Goal: Communication & Community: Ask a question

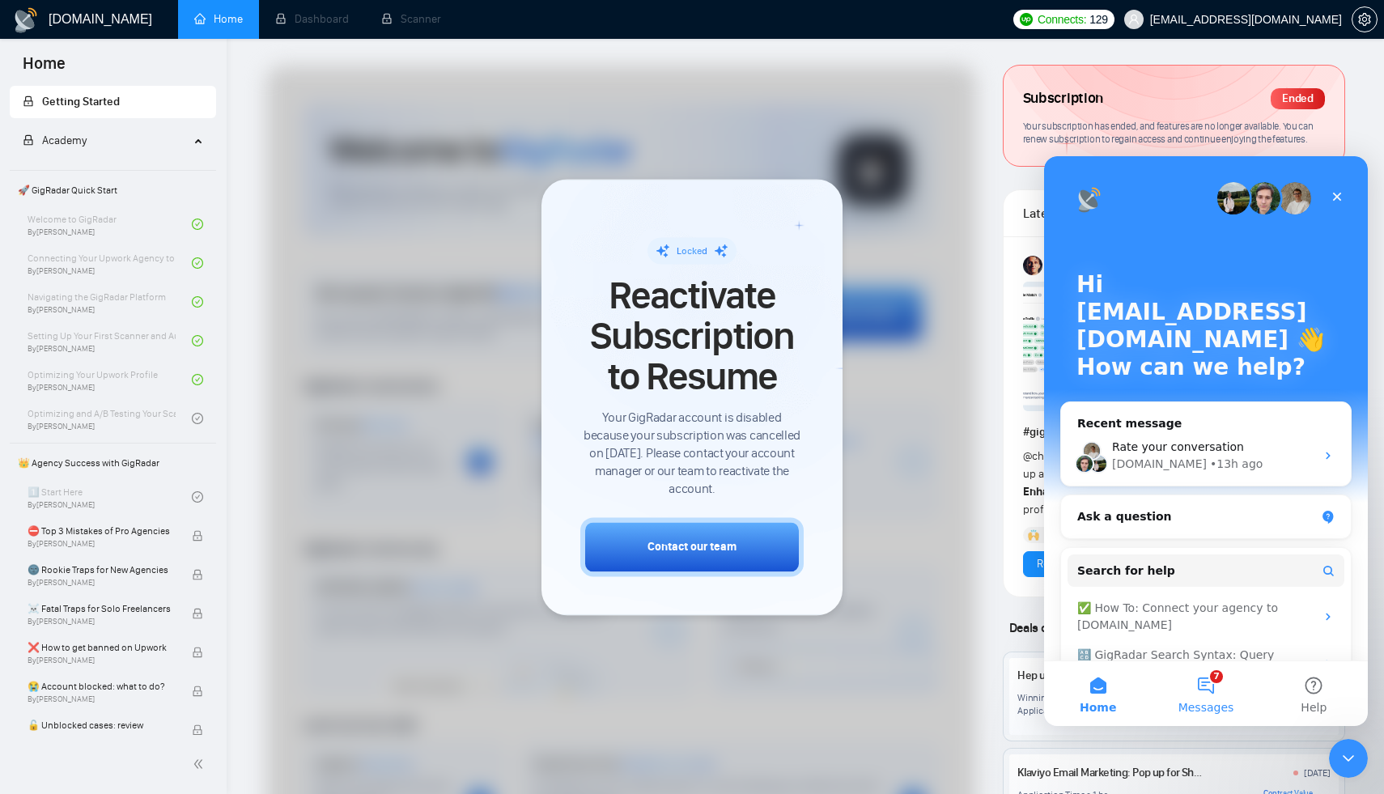
click at [1222, 691] on button "7 Messages" at bounding box center [1206, 693] width 108 height 65
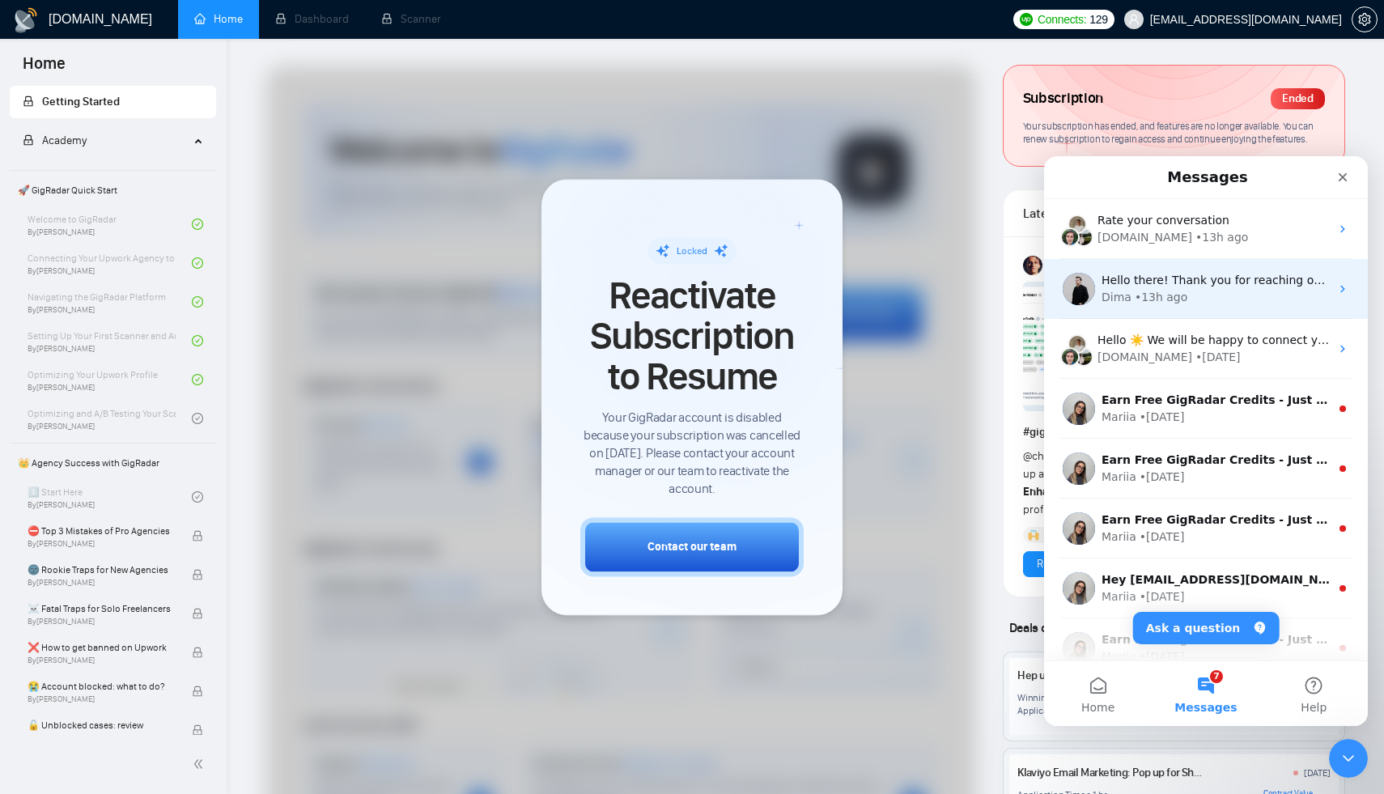
click at [1199, 294] on div "Dima • 13h ago" at bounding box center [1215, 297] width 228 height 17
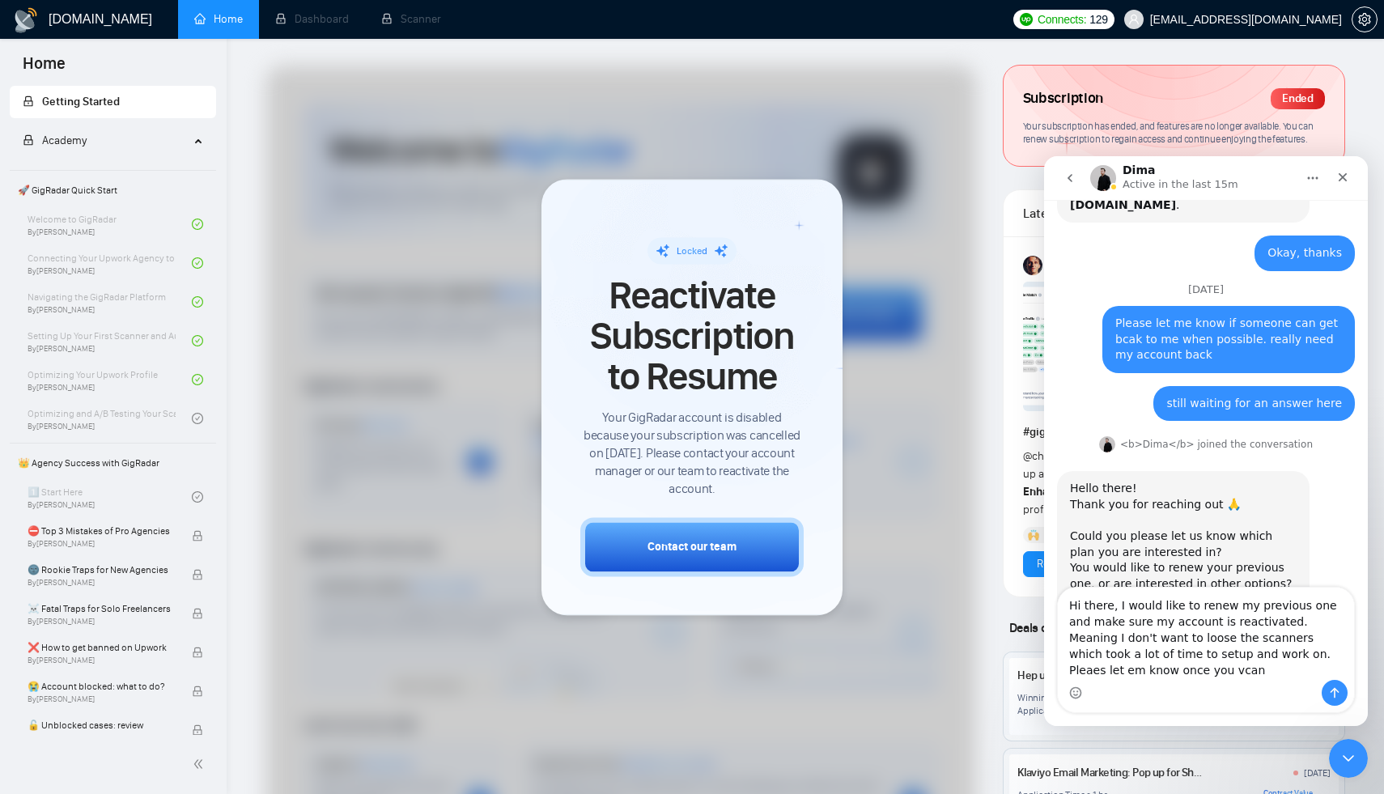
scroll to position [386, 0]
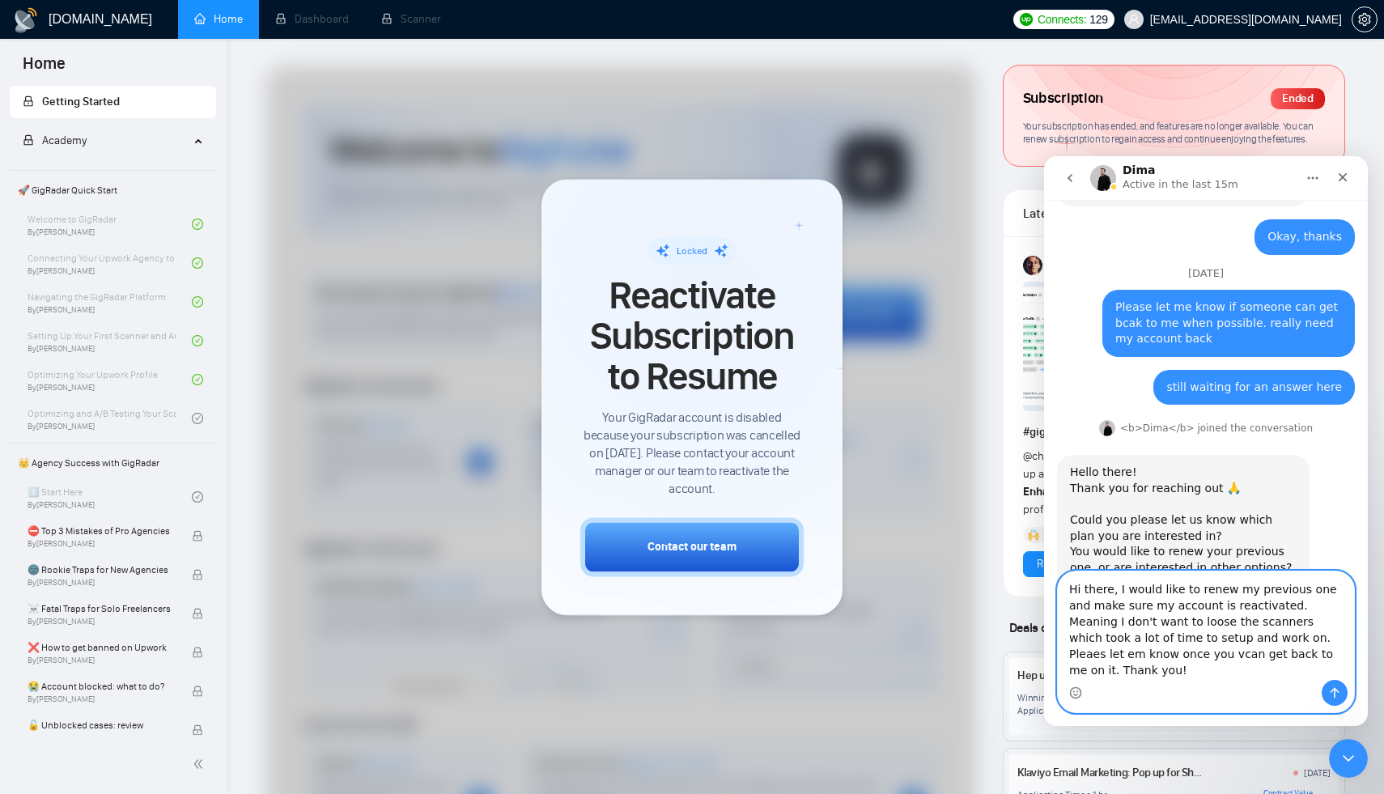
paste textarea "I would like to renew my previous one and make sure my account is reactivated. …"
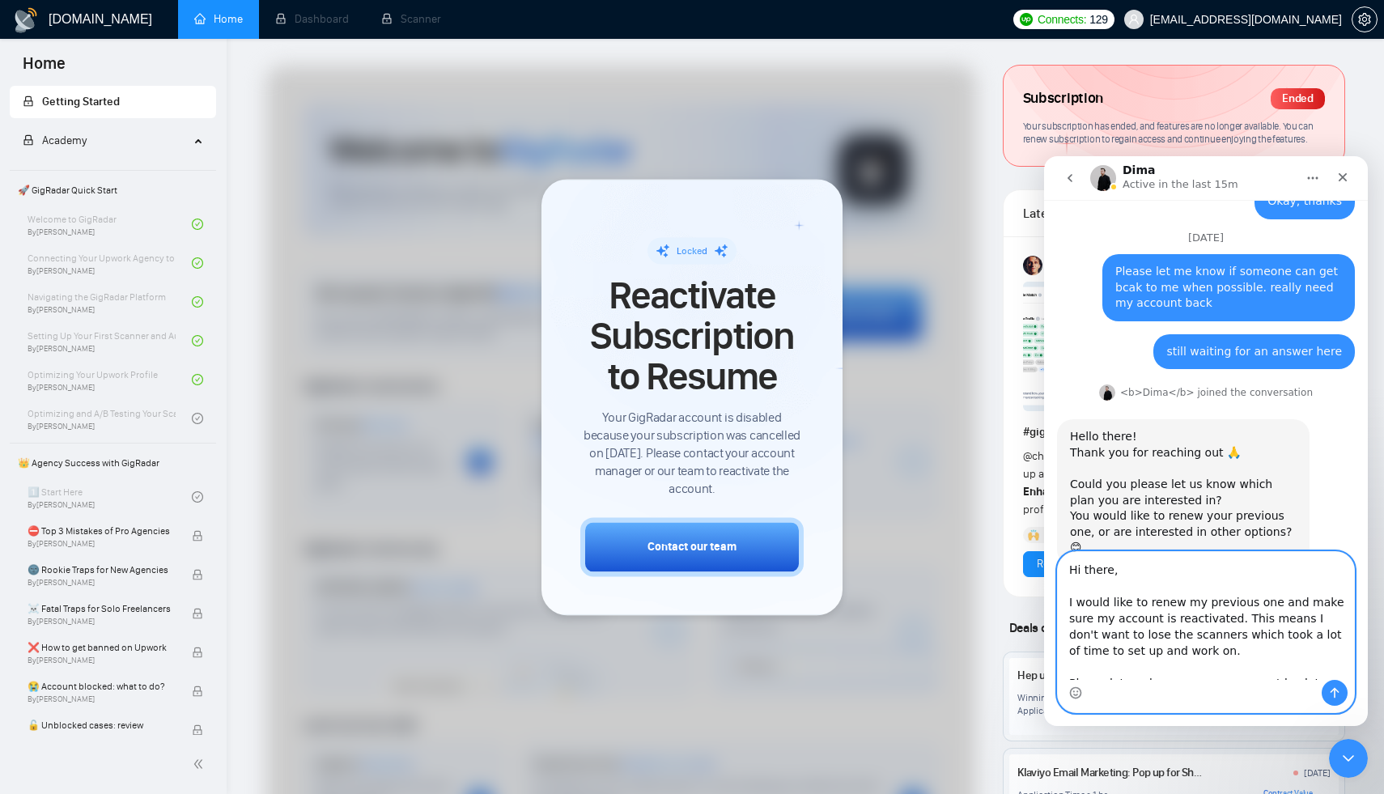
scroll to position [29, 0]
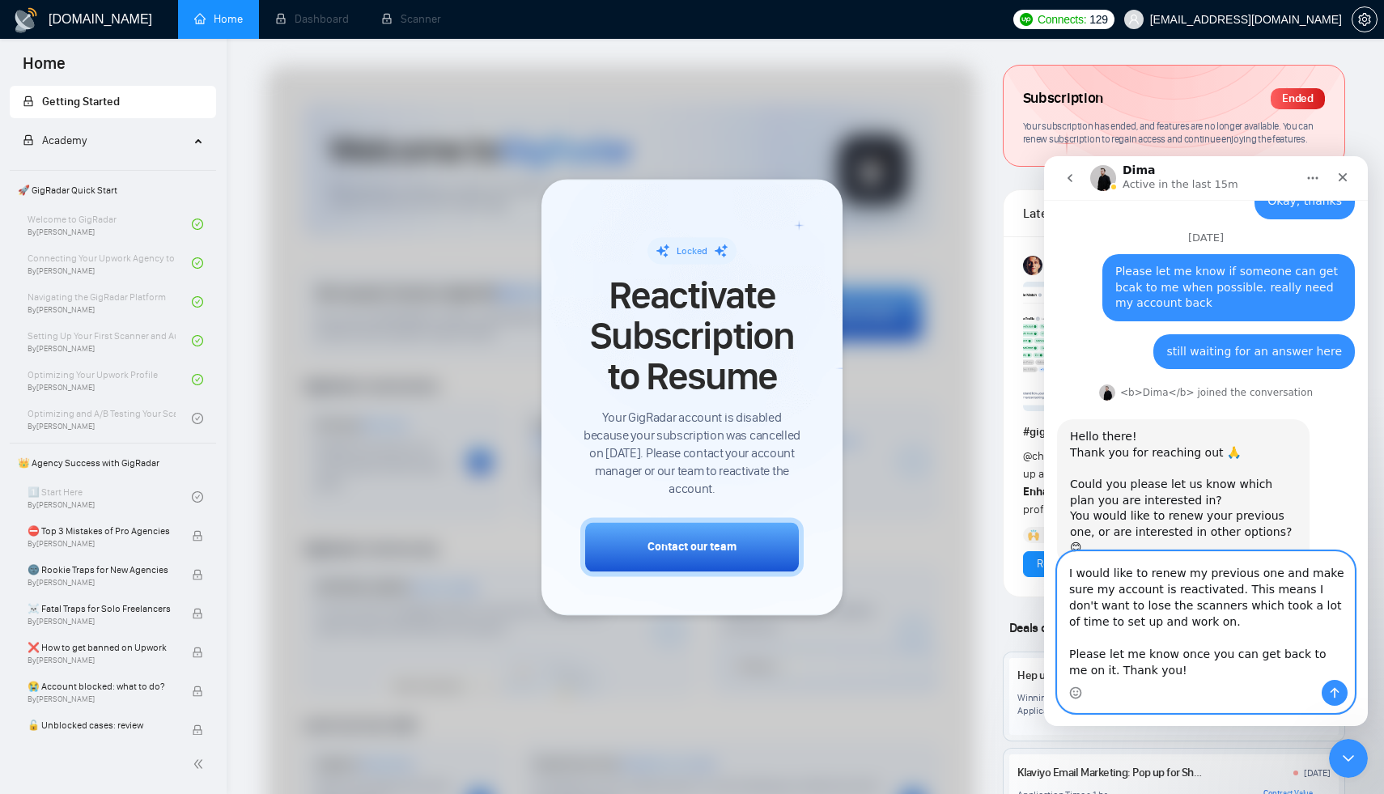
type textarea "Hi there, I would like to renew my previous one and make sure my account is rea…"
click at [1321, 695] on button "Send a message…" at bounding box center [1334, 693] width 26 height 26
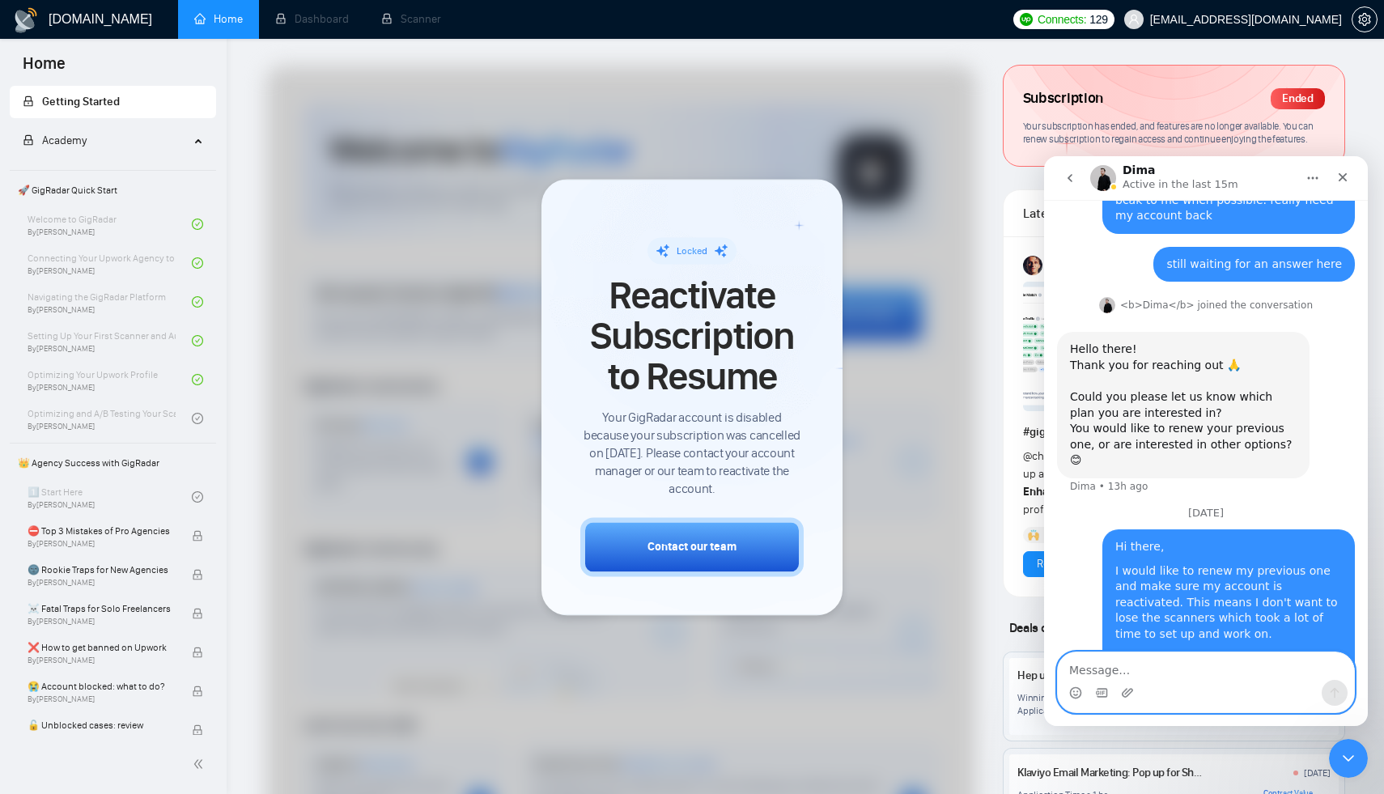
scroll to position [519, 0]
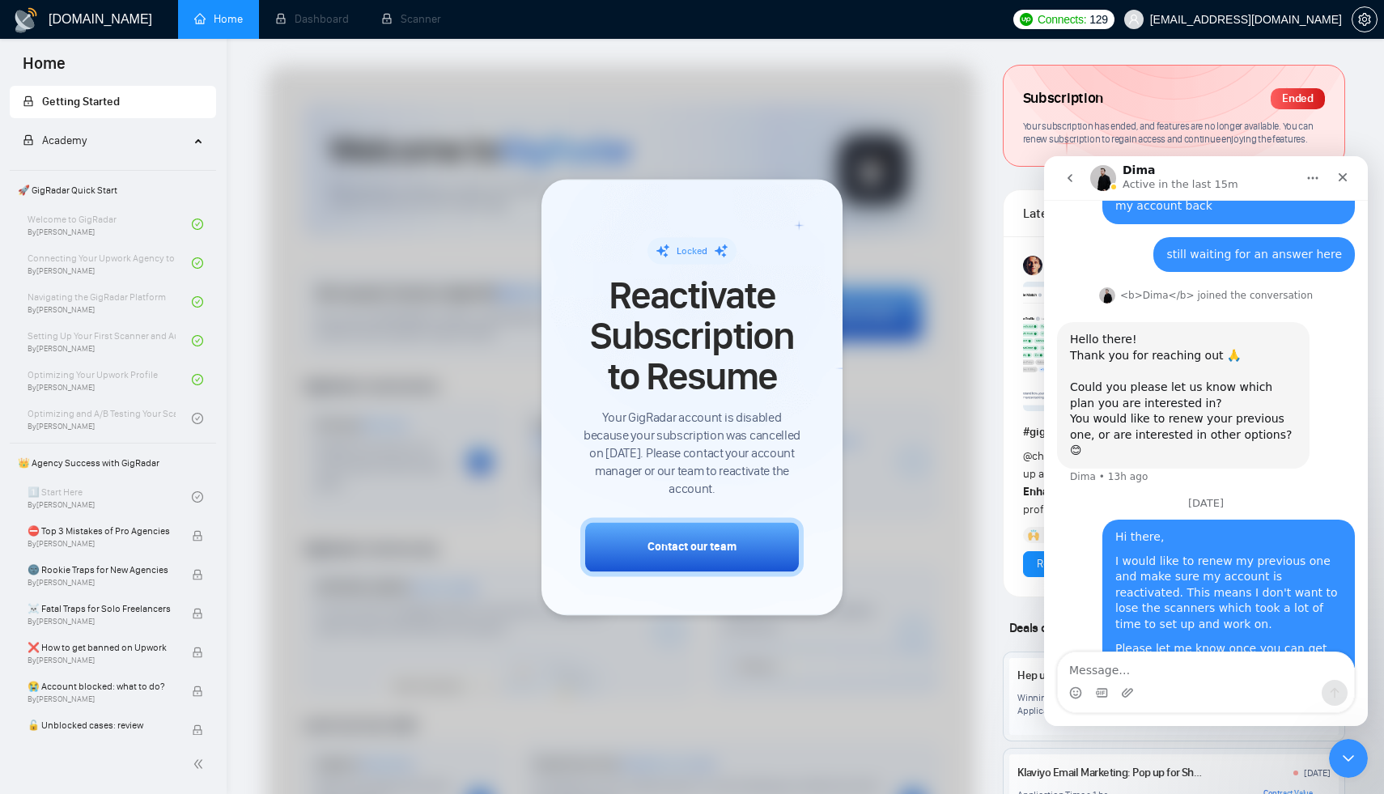
click at [1274, 554] on div "I would like to renew my previous one and make sure my account is reactivated. …" at bounding box center [1228, 593] width 227 height 79
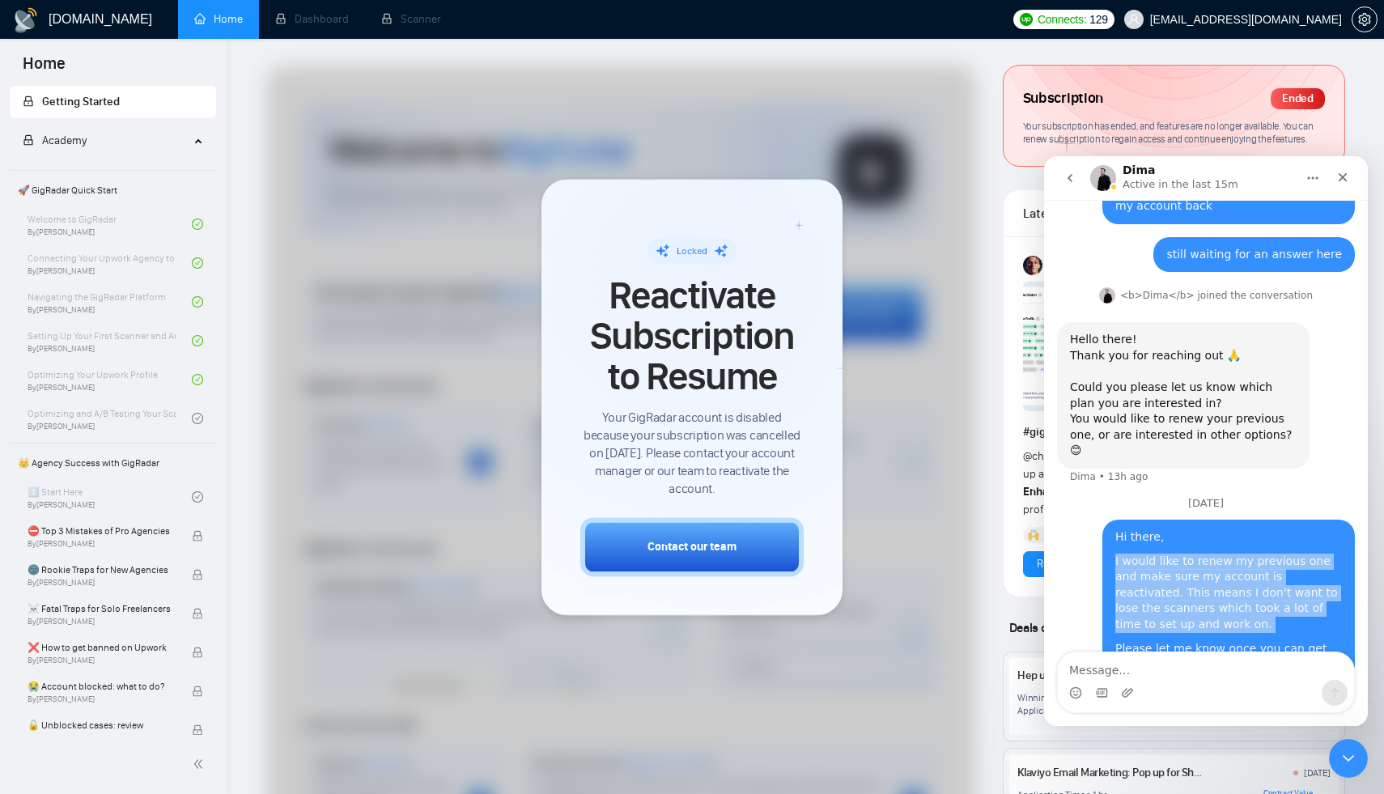
click at [1274, 554] on div "I would like to renew my previous one and make sure my account is reactivated. …" at bounding box center [1228, 593] width 227 height 79
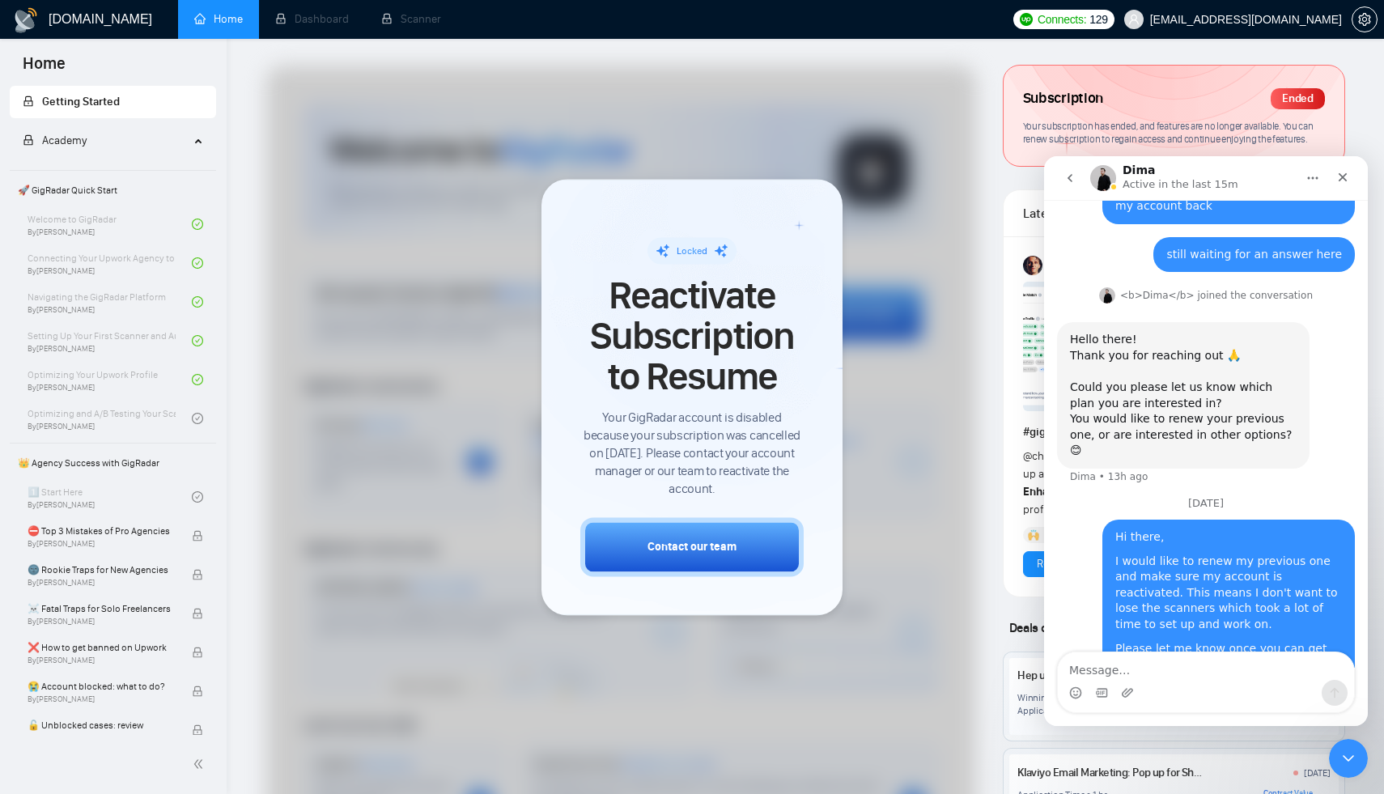
click at [1268, 632] on div "Hi there, I would like to renew my previous one and make sure my account is rea…" at bounding box center [1228, 601] width 252 height 163
click at [1259, 641] on div "Please let me know once you can get back to me on it. Thank you!" at bounding box center [1228, 657] width 227 height 32
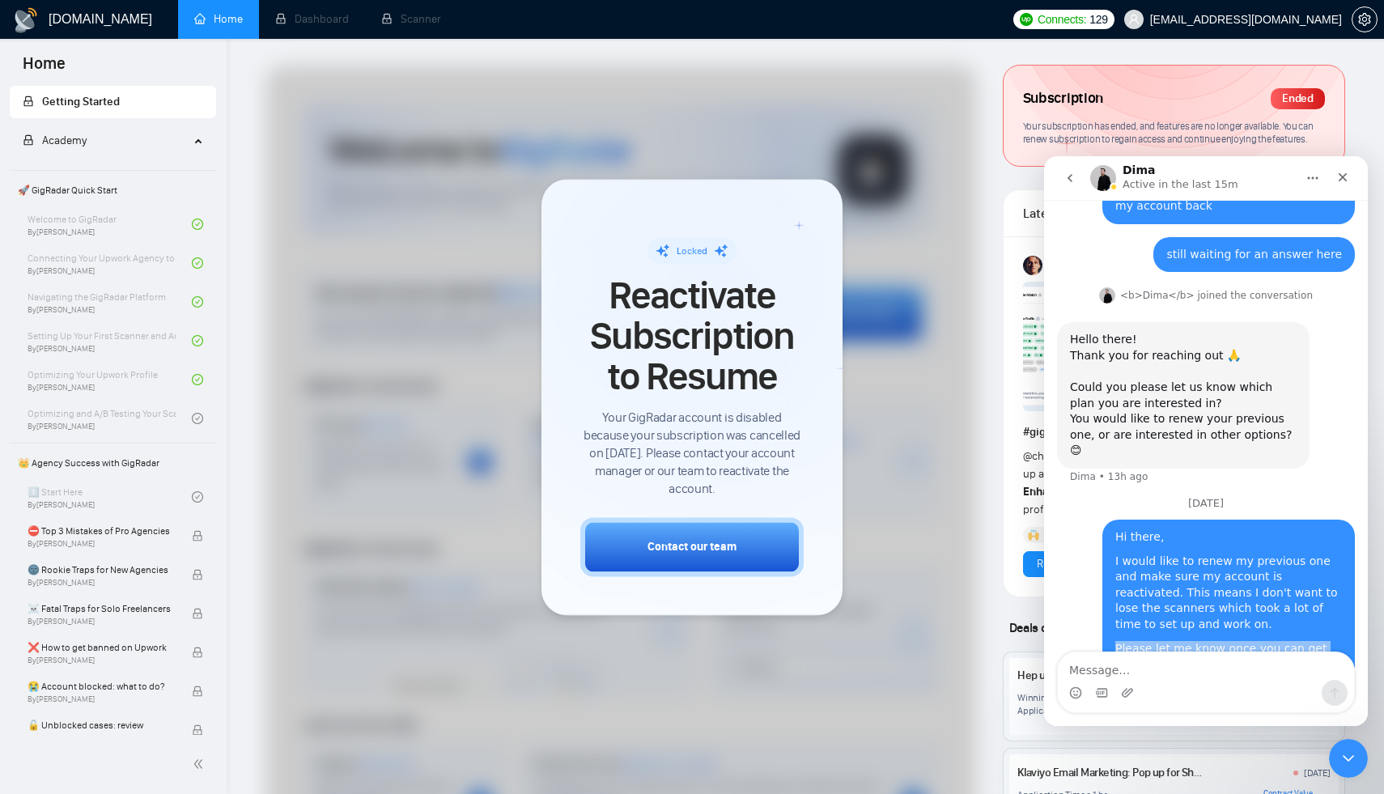
click at [1259, 641] on div "Please let me know once you can get back to me on it. Thank you!" at bounding box center [1228, 657] width 227 height 32
drag, startPoint x: 1259, startPoint y: 598, endPoint x: 1246, endPoint y: 601, distance: 13.3
click at [1257, 641] on div "Please let me know once you can get back to me on it. Thank you!" at bounding box center [1228, 657] width 227 height 32
click at [1221, 563] on div "I would like to renew my previous one and make sure my account is reactivated. …" at bounding box center [1228, 593] width 227 height 79
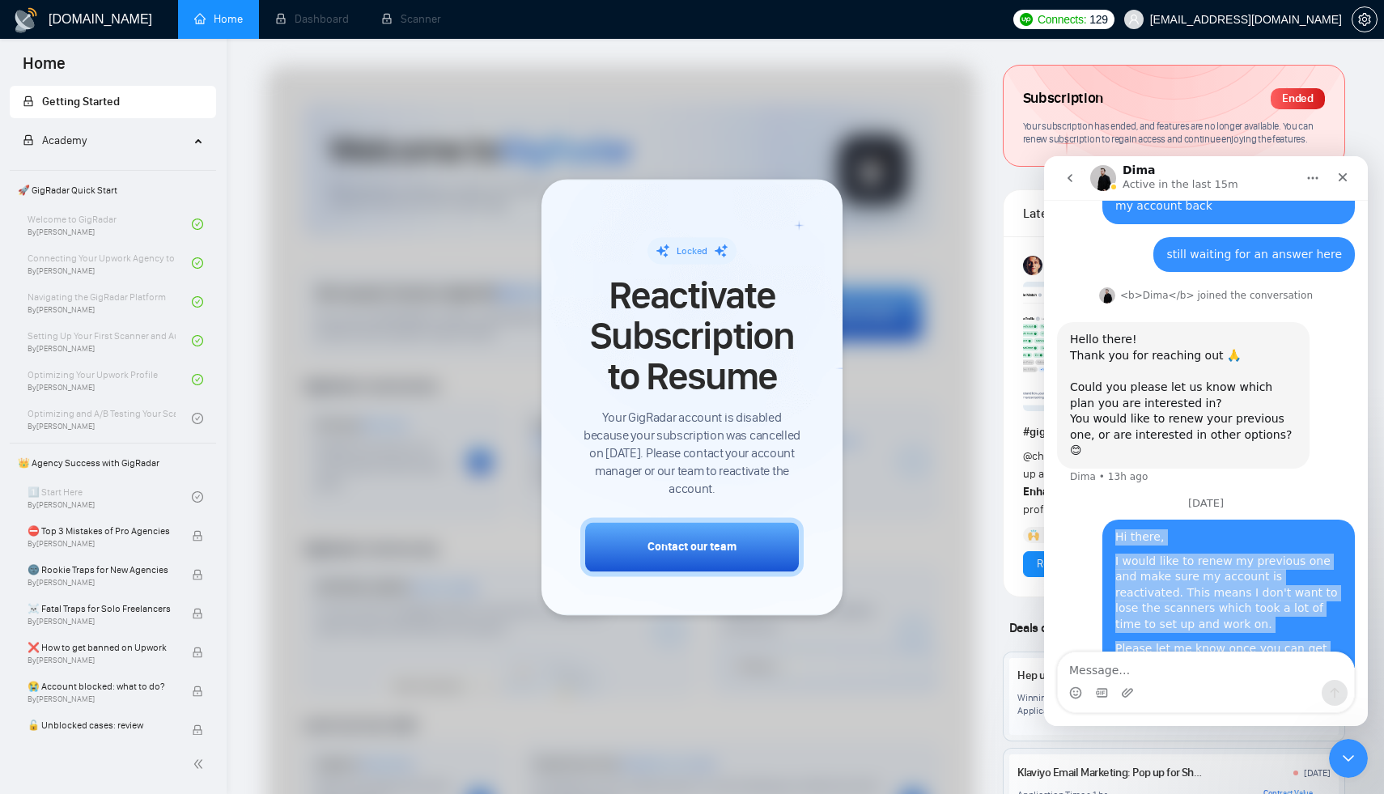
copy div "Hi there, I would like to renew my previous one and make sure my account is rea…"
drag, startPoint x: 1249, startPoint y: 629, endPoint x: 1117, endPoint y: 494, distance: 188.3
click at [1116, 520] on div "Hi there, I would like to renew my previous one and make sure my account is rea…" at bounding box center [1228, 601] width 252 height 163
click at [1072, 185] on button "go back" at bounding box center [1069, 178] width 31 height 31
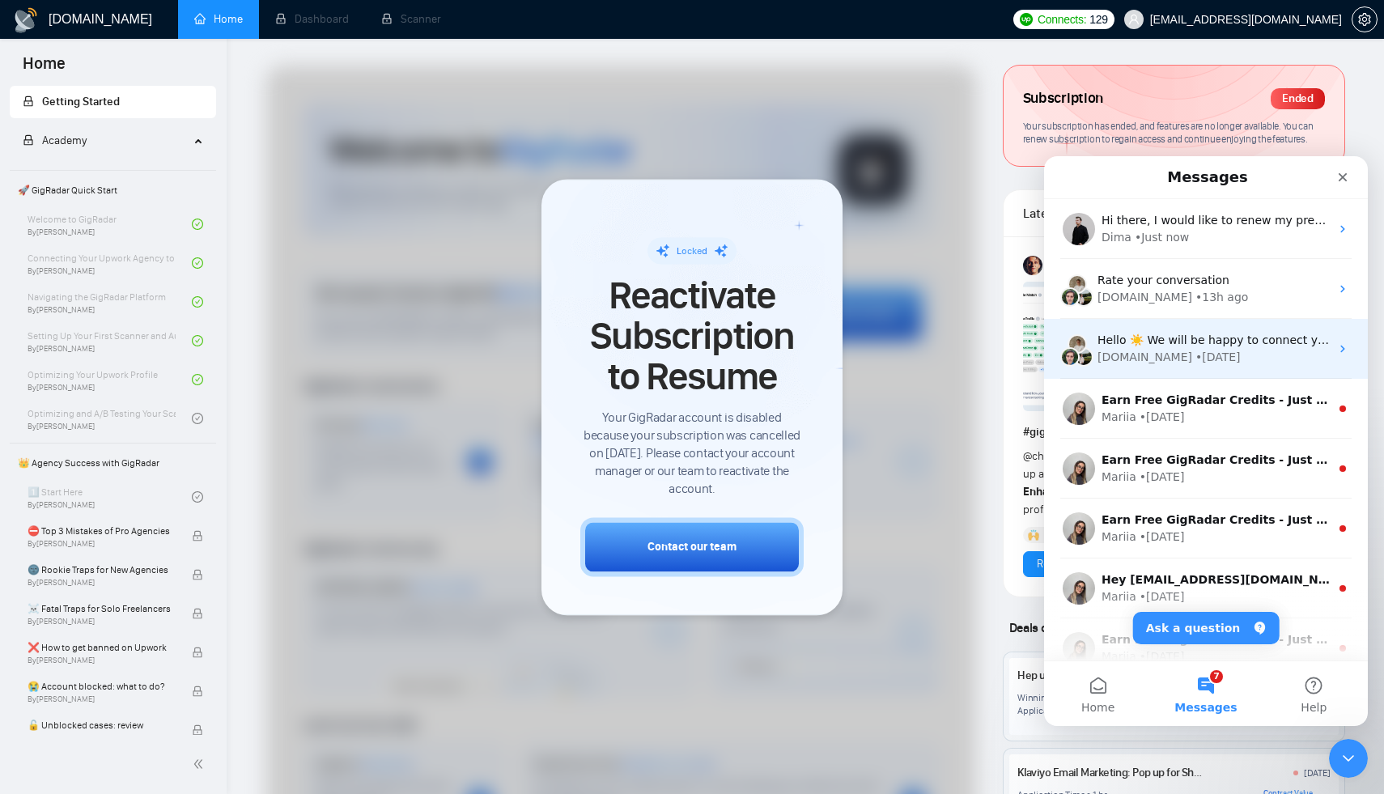
scroll to position [0, 0]
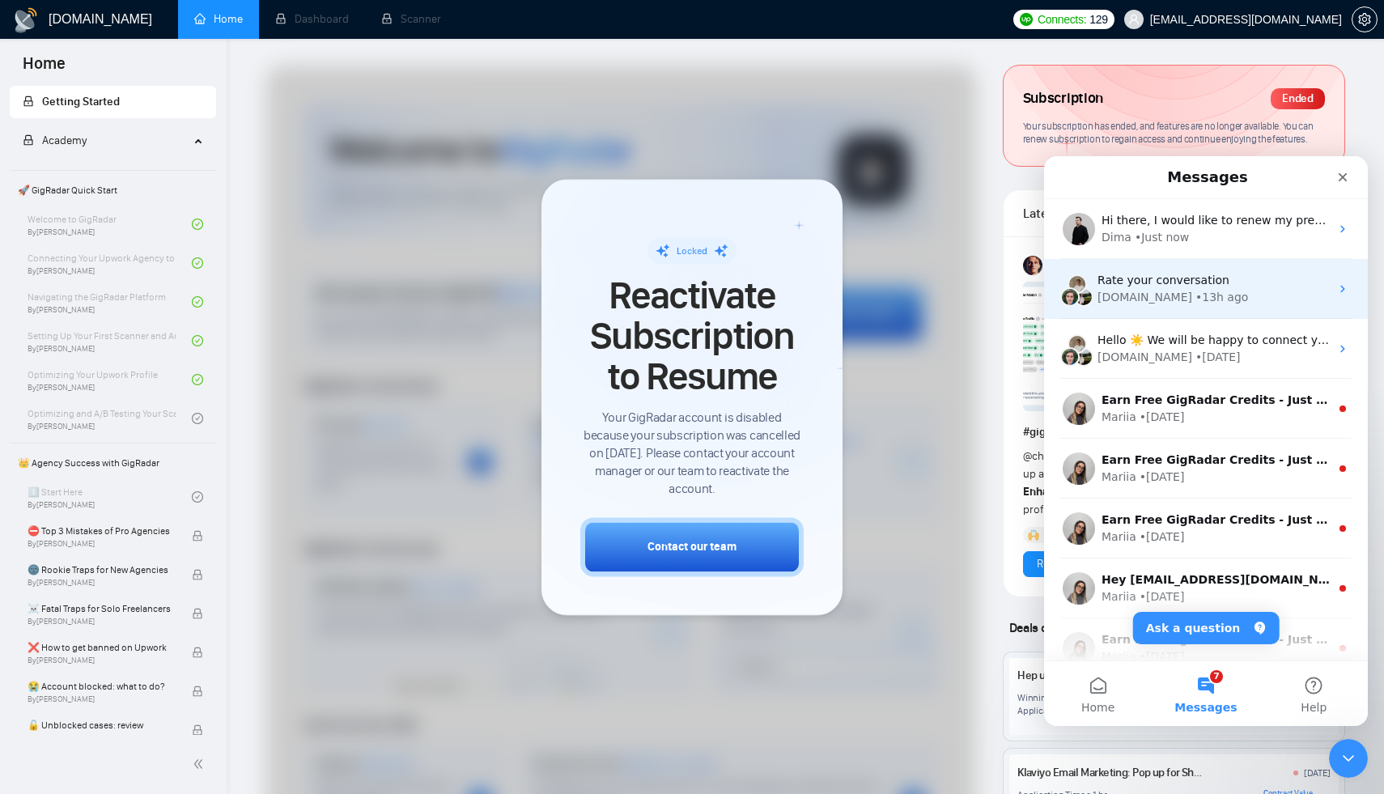
click at [1160, 280] on span "Rate your conversation" at bounding box center [1163, 280] width 132 height 13
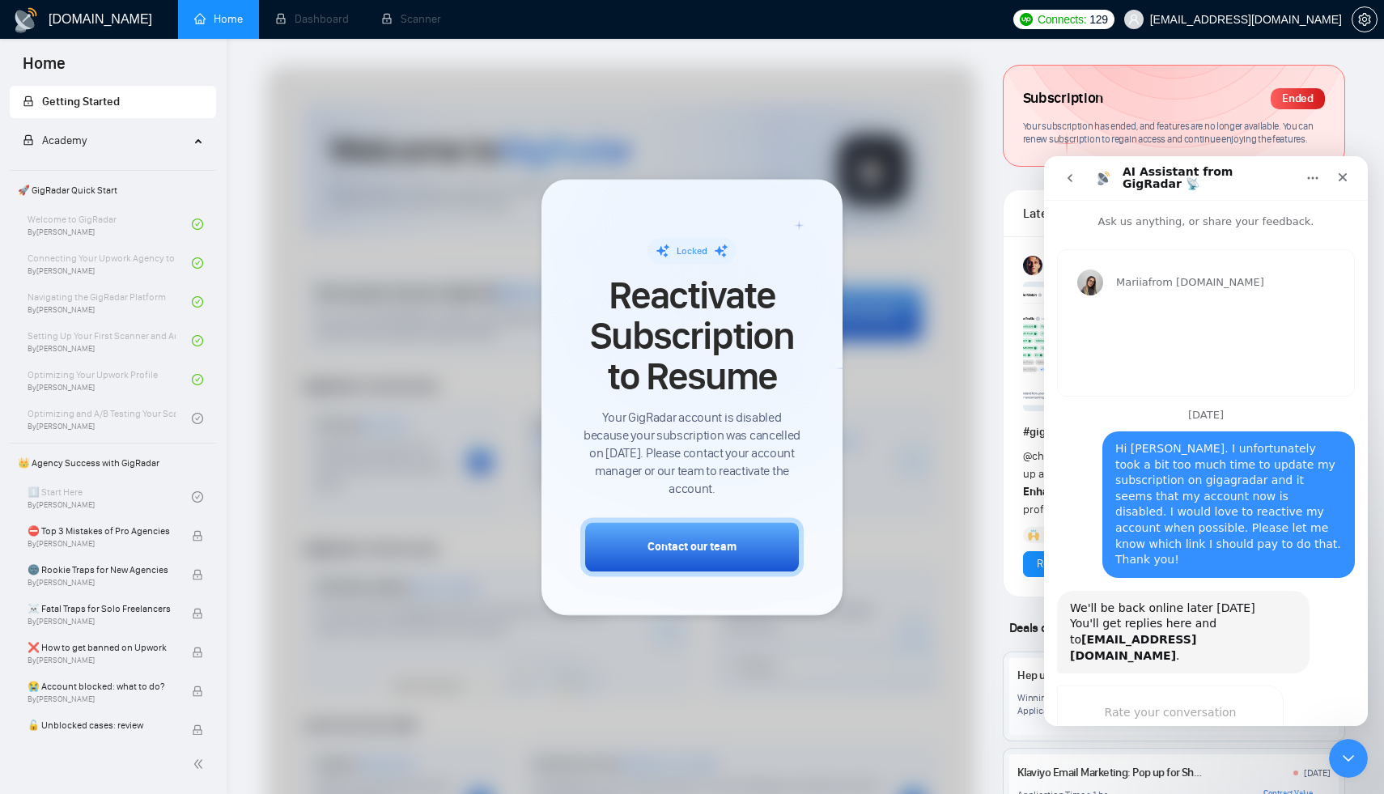
scroll to position [2, 0]
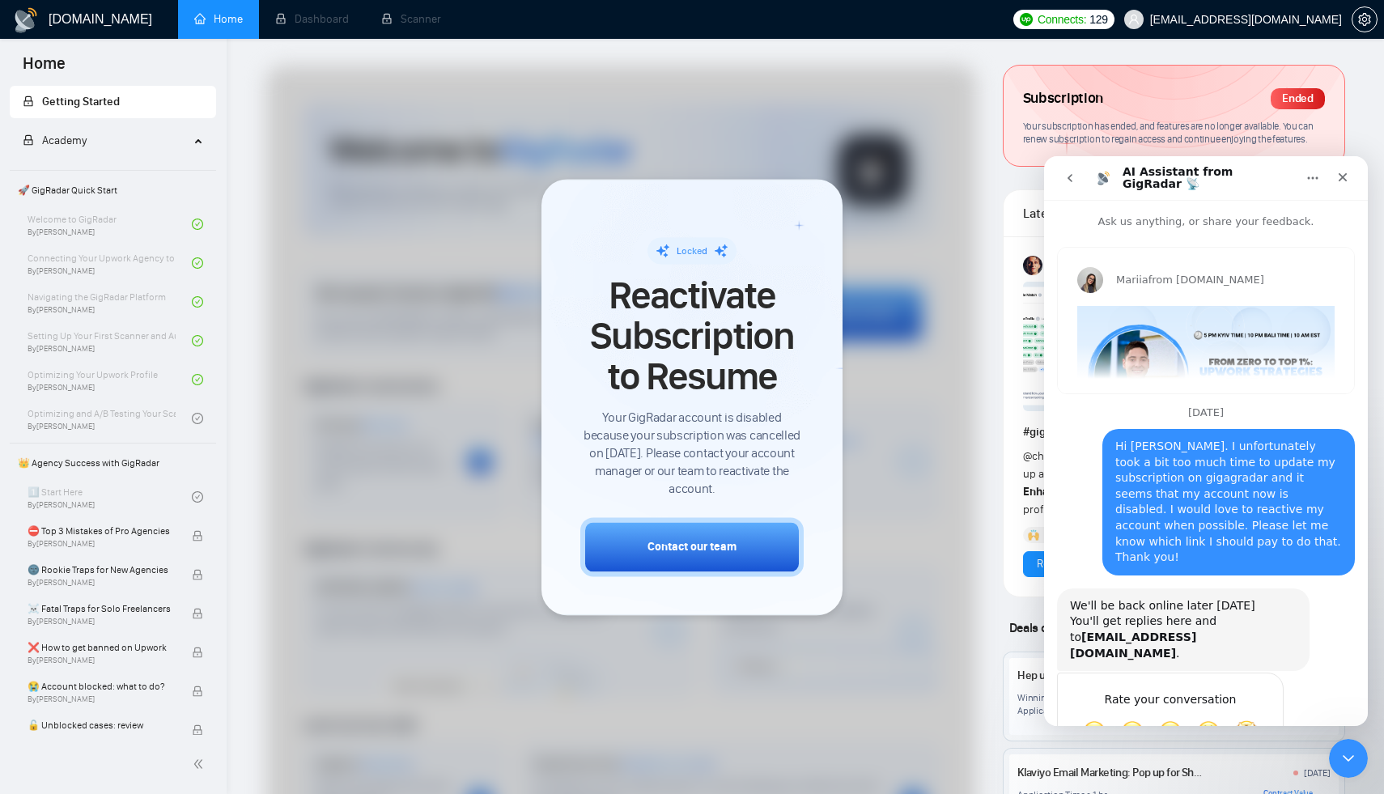
click at [1079, 187] on button "go back" at bounding box center [1069, 178] width 31 height 31
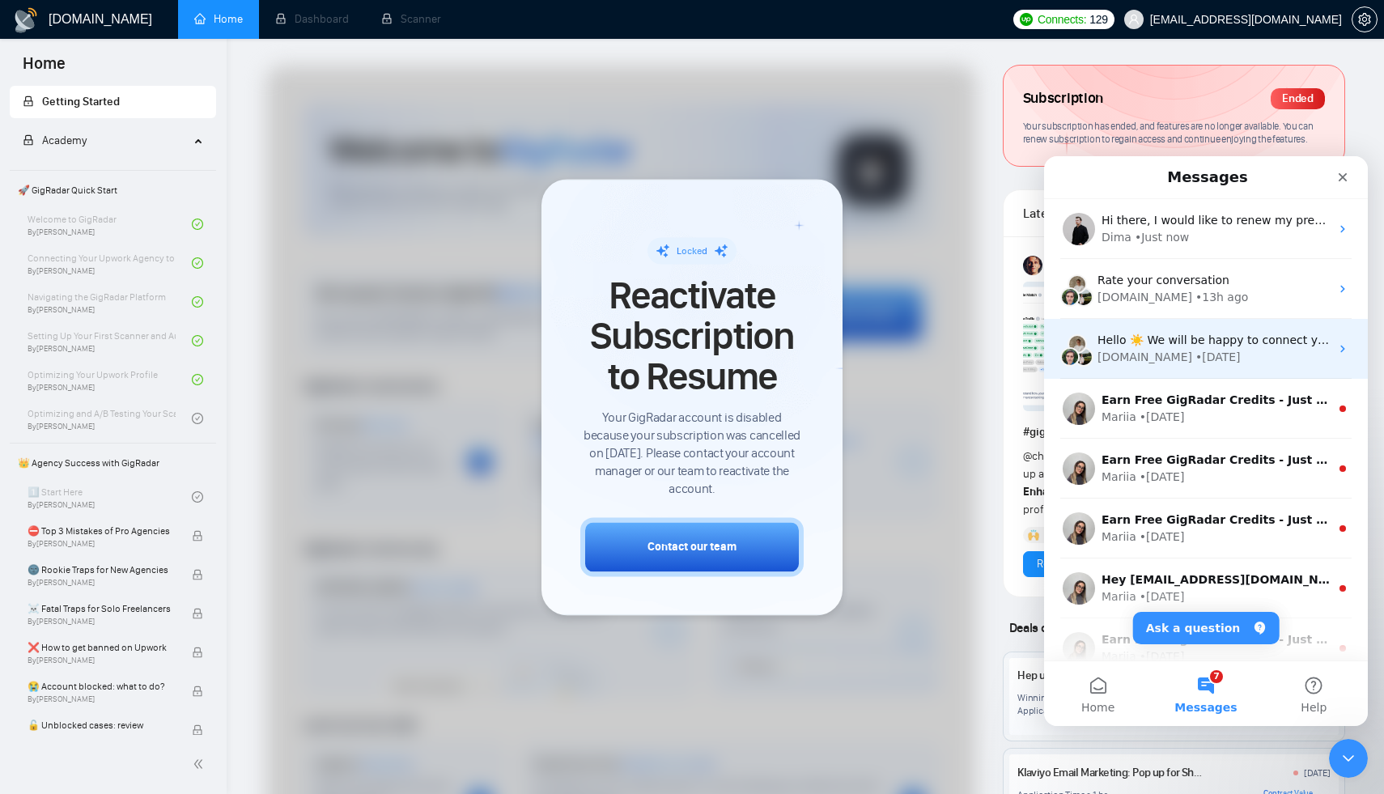
click at [1155, 349] on div "[DOMAIN_NAME]" at bounding box center [1144, 357] width 95 height 17
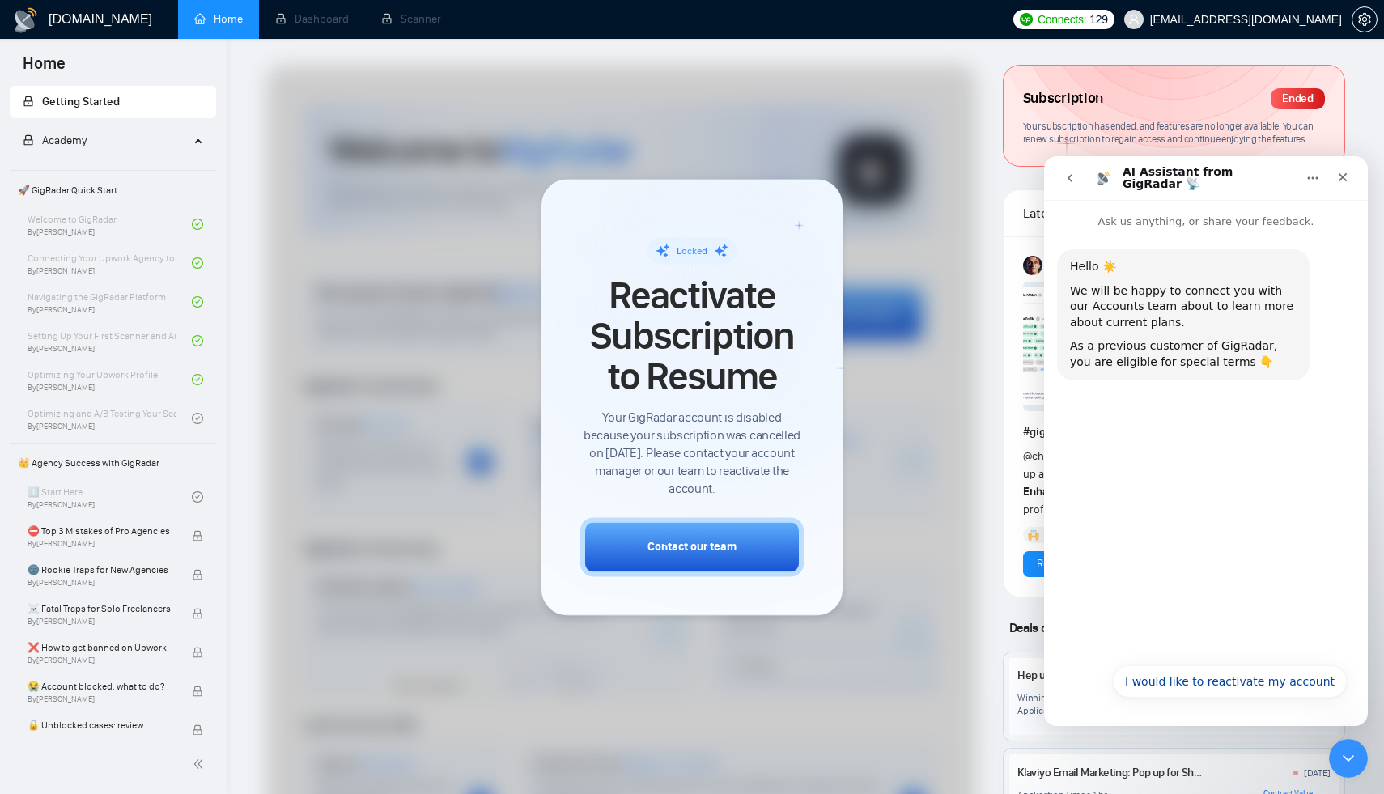
click at [1092, 183] on img "Intercom messenger" at bounding box center [1103, 178] width 26 height 26
click at [1080, 183] on button "go back" at bounding box center [1069, 178] width 31 height 31
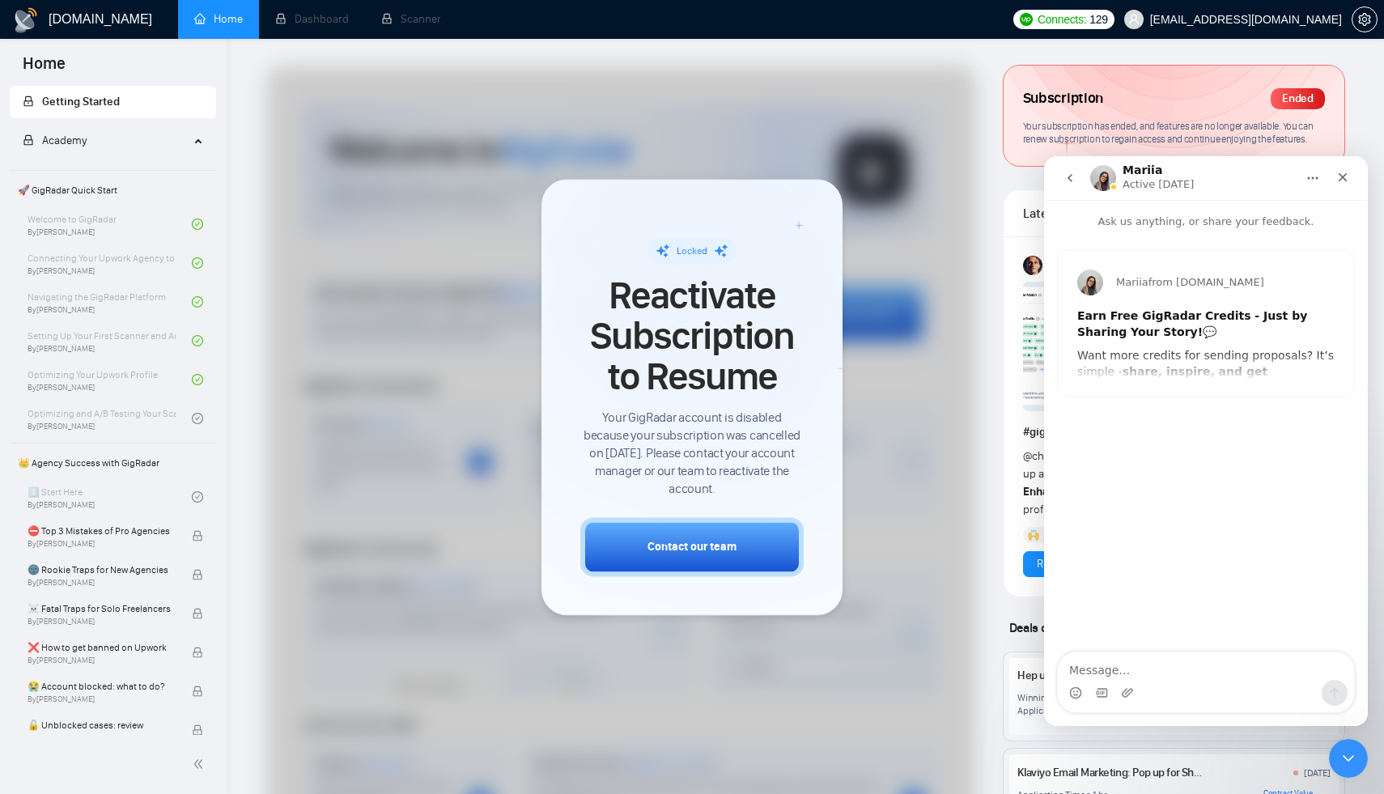
drag, startPoint x: 1075, startPoint y: 184, endPoint x: 1152, endPoint y: 469, distance: 295.0
click at [1149, 447] on div "Mariia Active [DATE] Ask us anything, or share your feedback. Mariia from [DOMA…" at bounding box center [1206, 441] width 324 height 570
click at [1090, 186] on div "Intercom messenger" at bounding box center [1103, 178] width 26 height 26
click at [1082, 186] on button "go back" at bounding box center [1069, 178] width 31 height 31
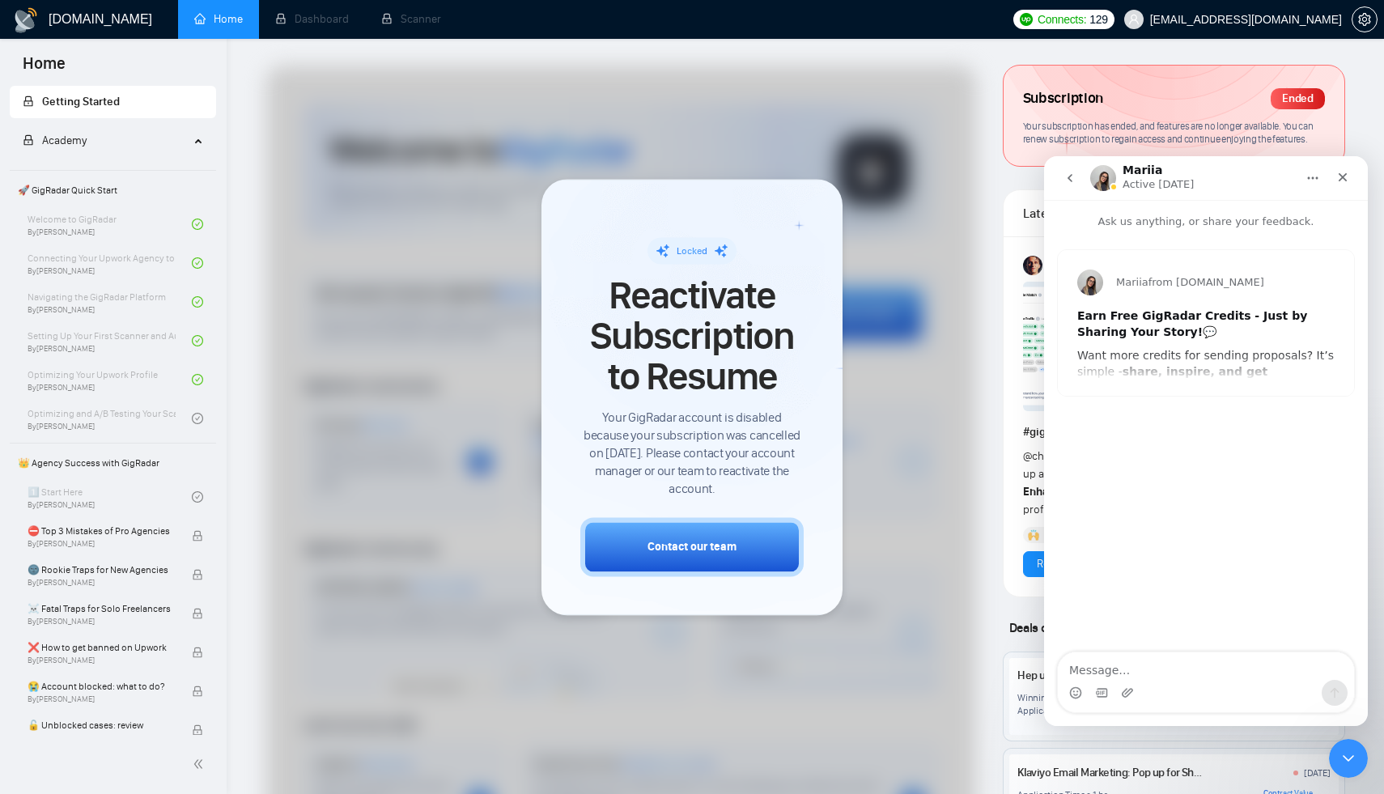
click at [1075, 172] on icon "go back" at bounding box center [1069, 178] width 13 height 13
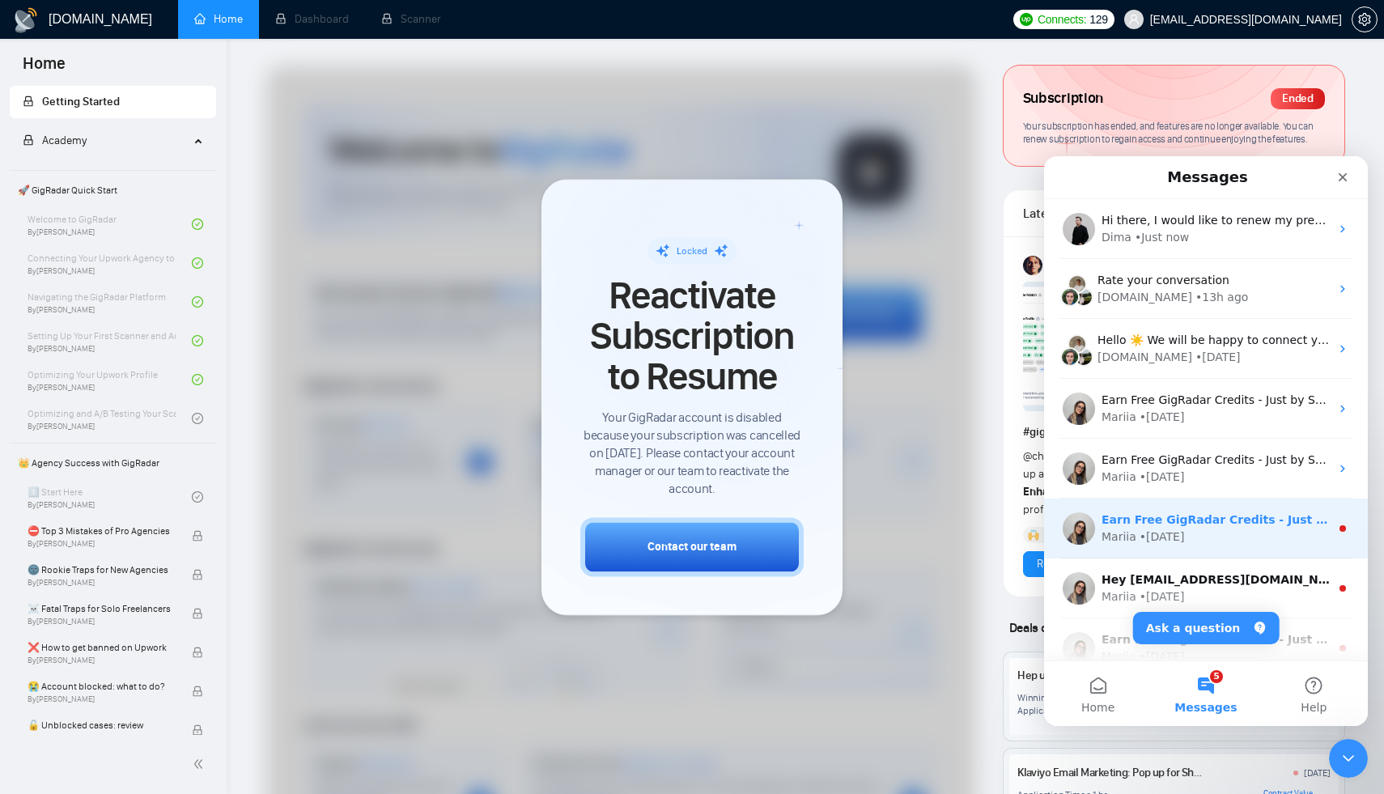
click at [1152, 529] on div "• [DATE]" at bounding box center [1161, 536] width 45 height 17
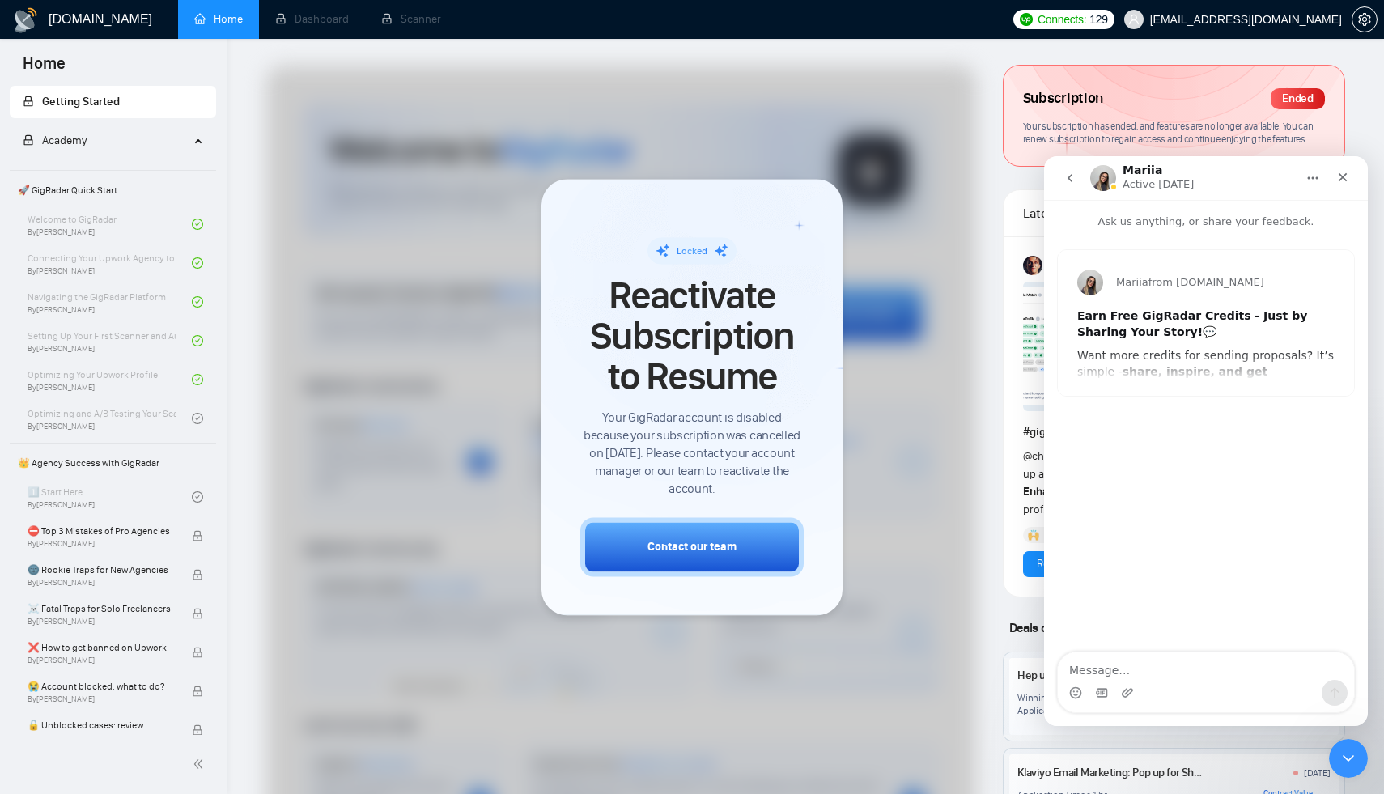
click at [1078, 189] on button "go back" at bounding box center [1069, 178] width 31 height 31
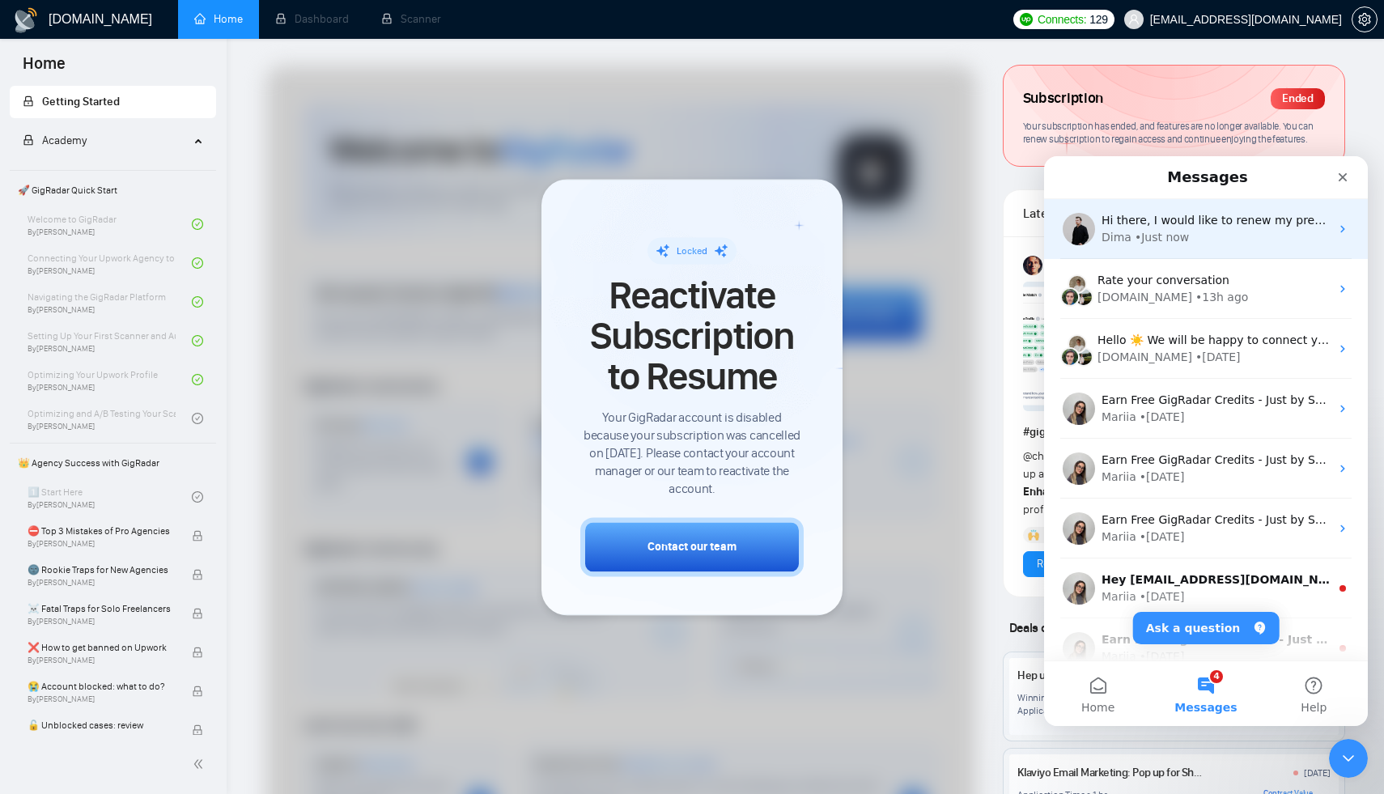
click at [1109, 250] on div "Hi there, I would like to renew my previous one and make sure my account is rea…" at bounding box center [1206, 229] width 324 height 60
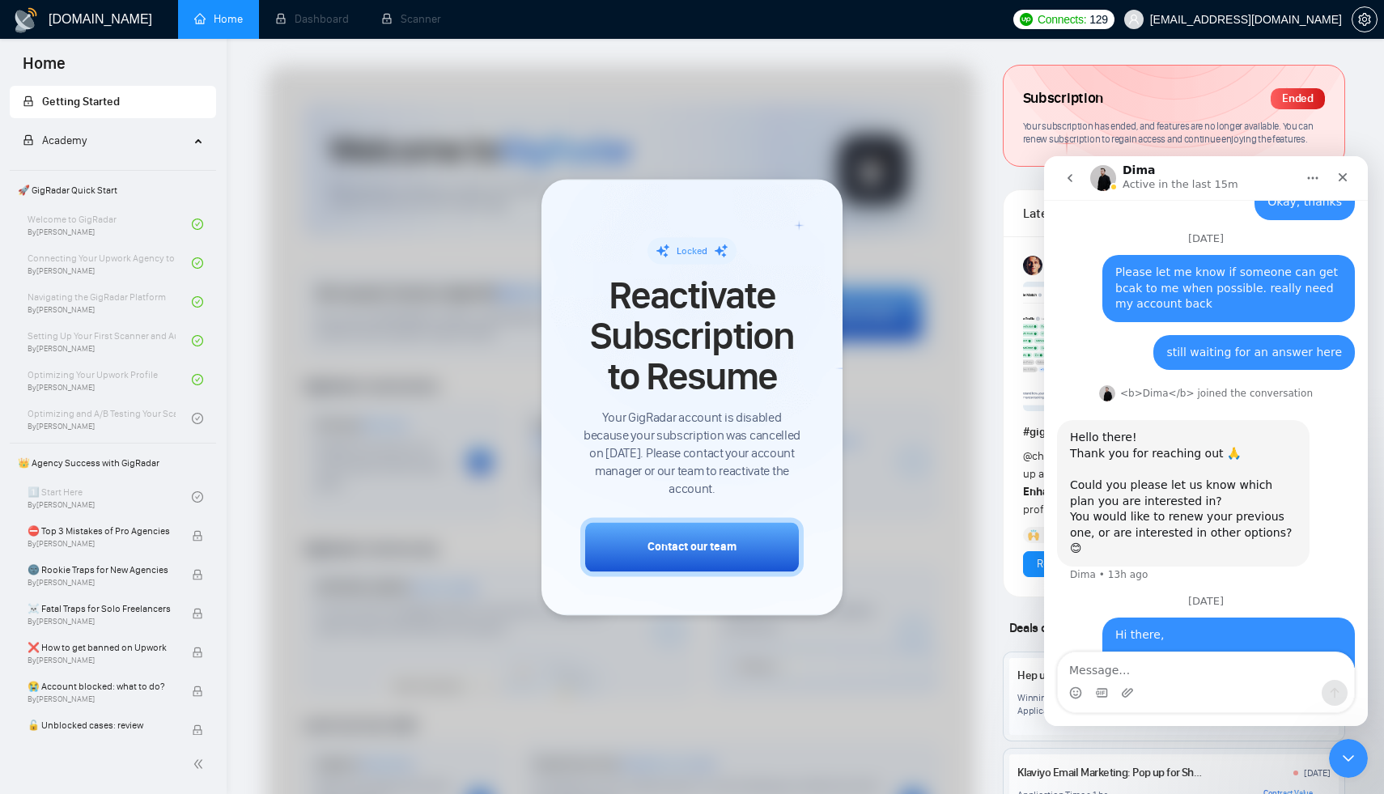
scroll to position [519, 0]
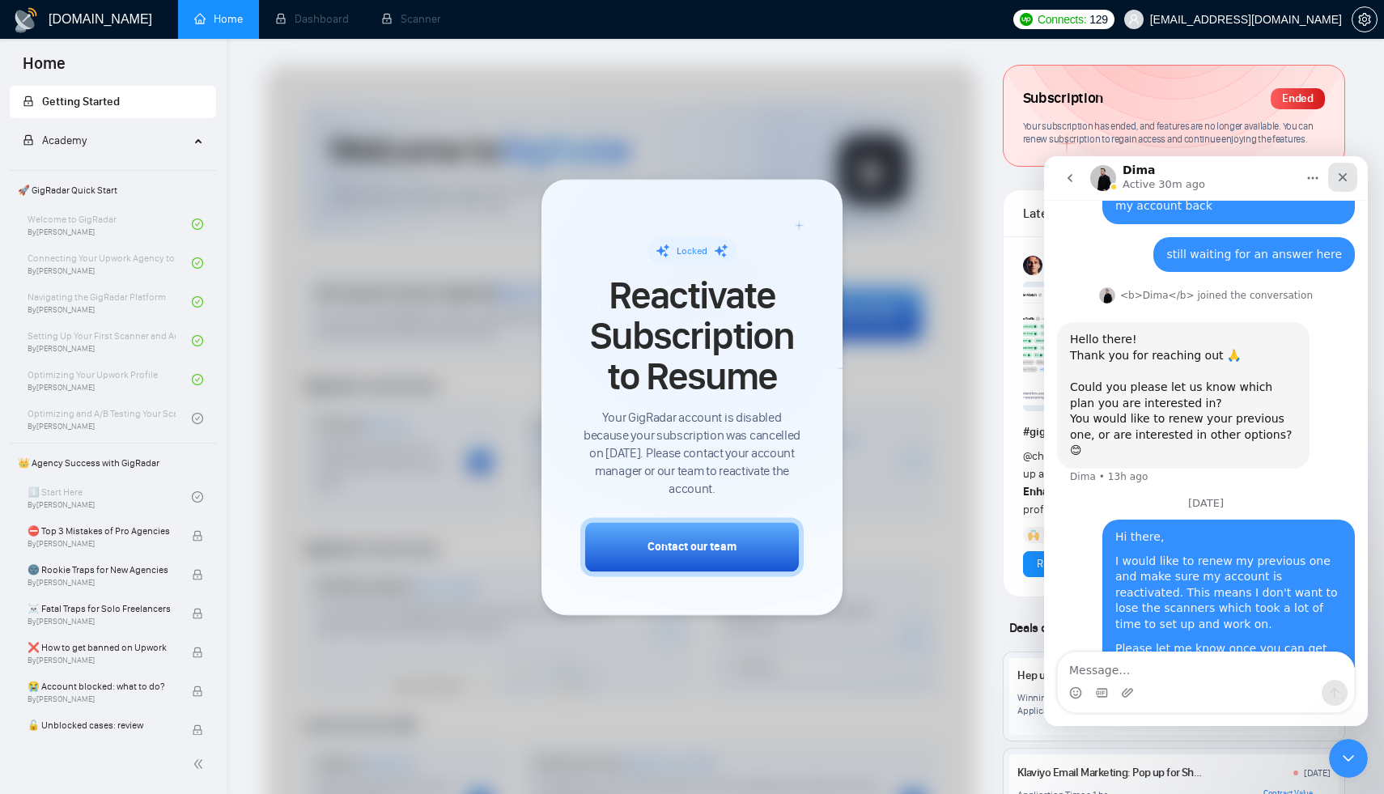
click at [1336, 181] on icon "Close" at bounding box center [1342, 177] width 13 height 13
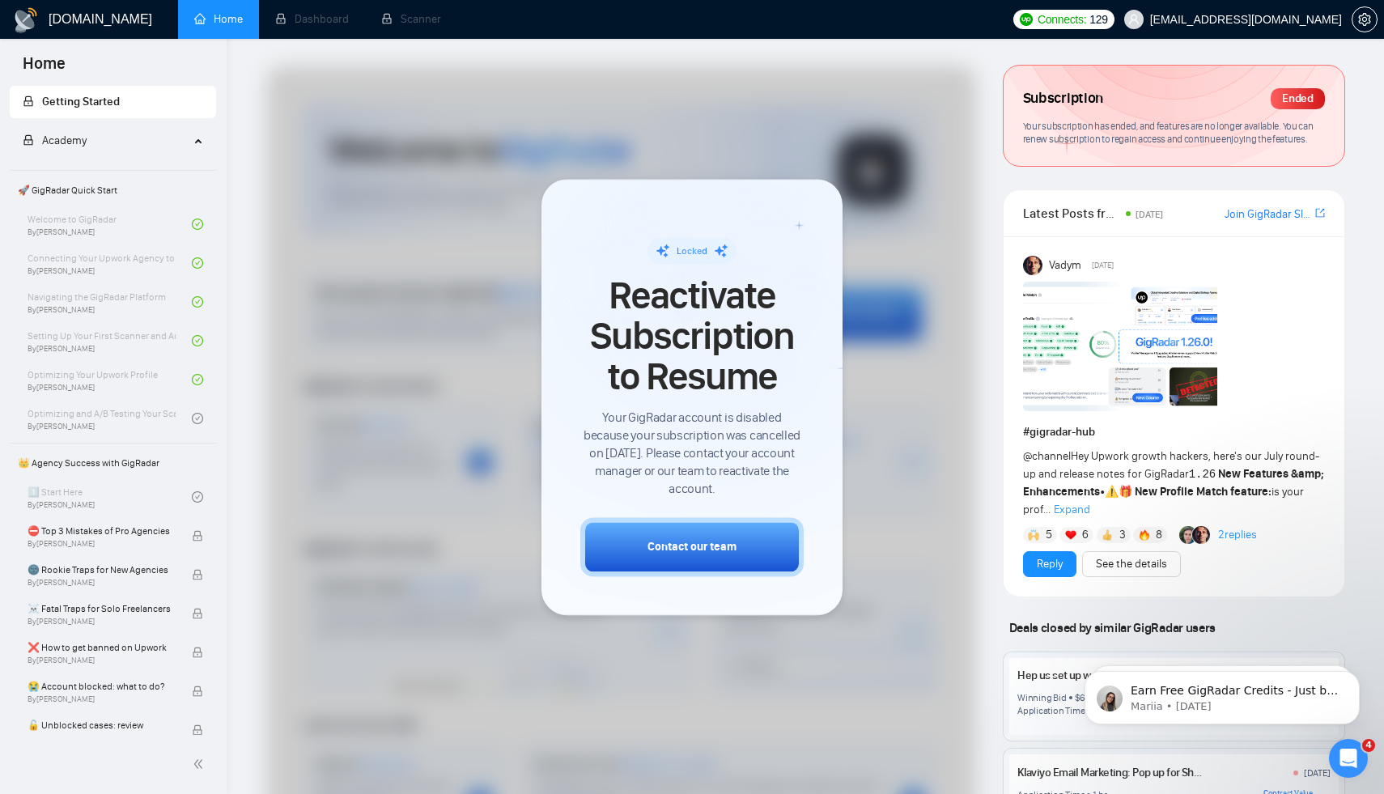
scroll to position [651, 0]
